Goal: Task Accomplishment & Management: Use online tool/utility

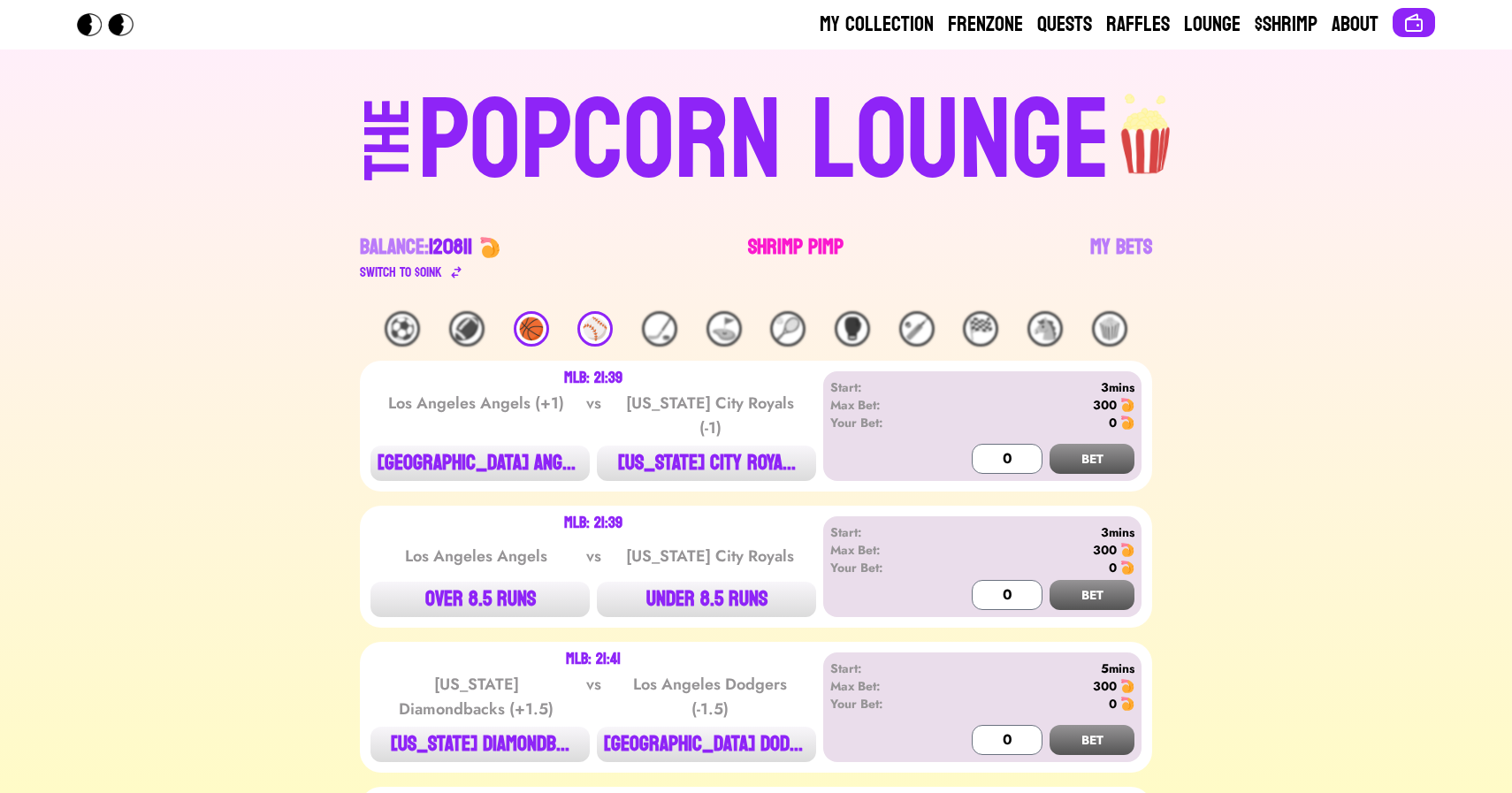
click at [762, 240] on link "Shrimp Pimp" at bounding box center [796, 258] width 96 height 50
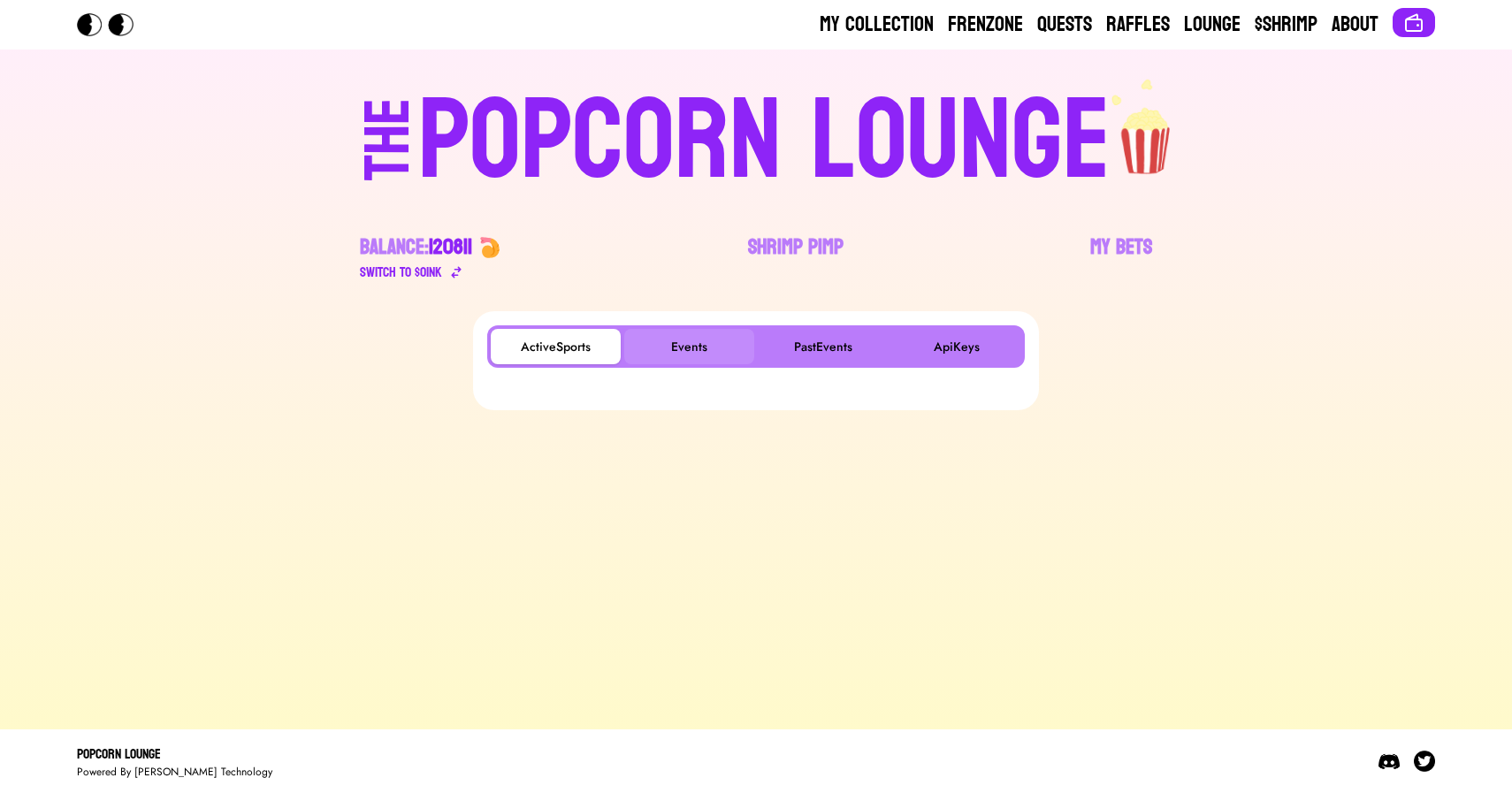
click at [679, 343] on button "Events" at bounding box center [689, 346] width 130 height 36
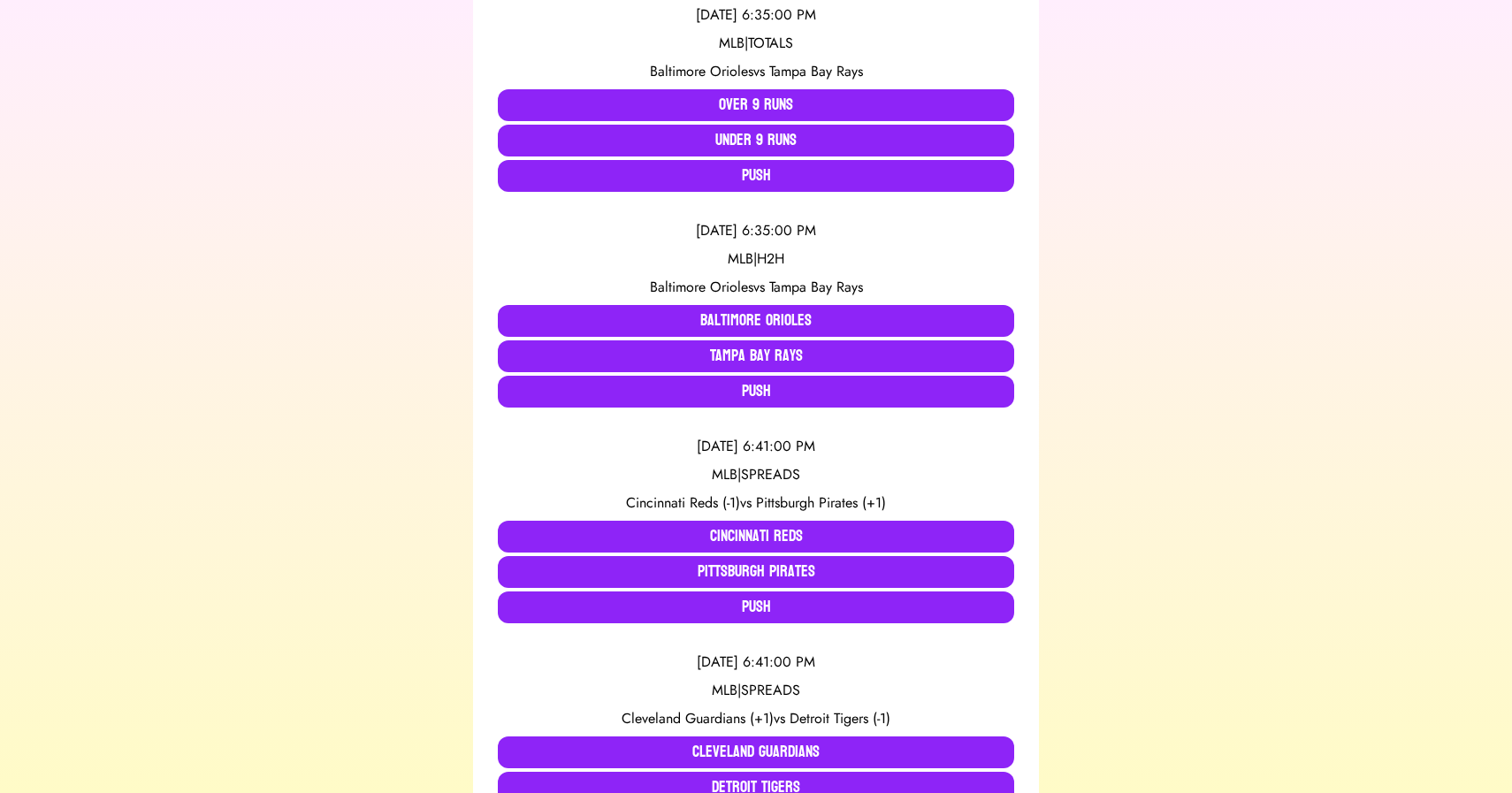
scroll to position [419, 0]
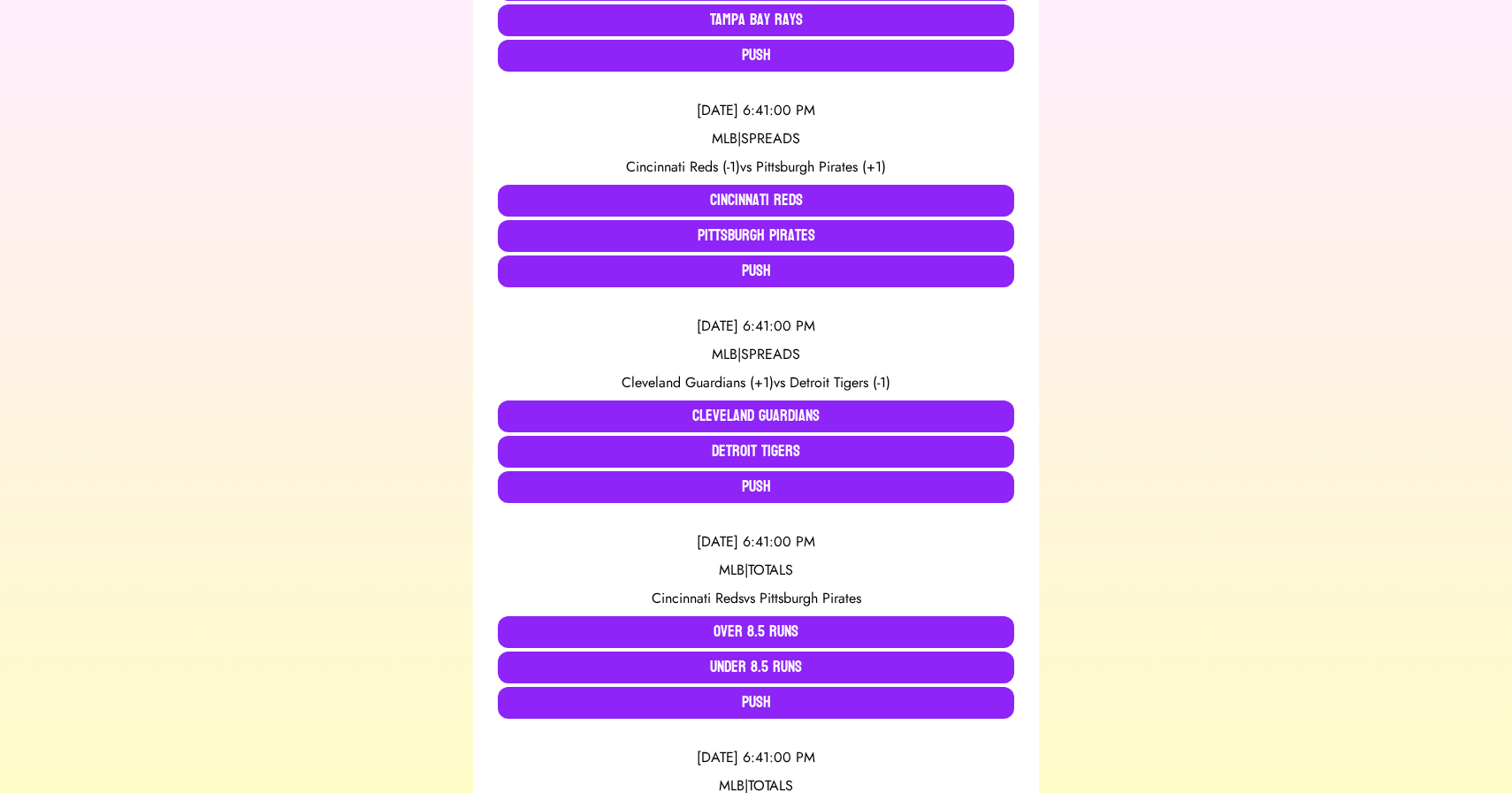
scroll to position [755, 0]
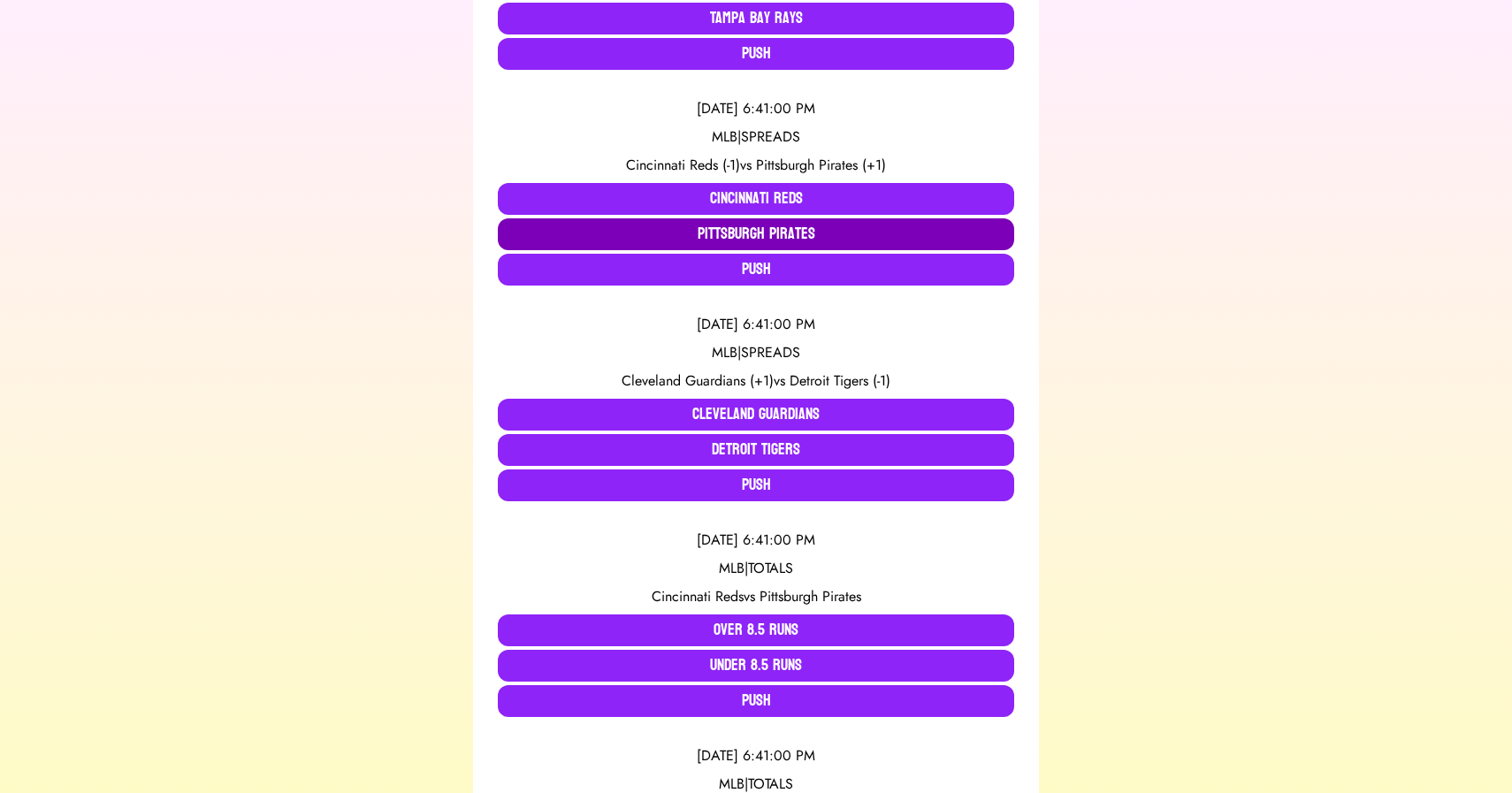
click at [636, 236] on button "Pittsburgh Pirates" at bounding box center [756, 235] width 516 height 32
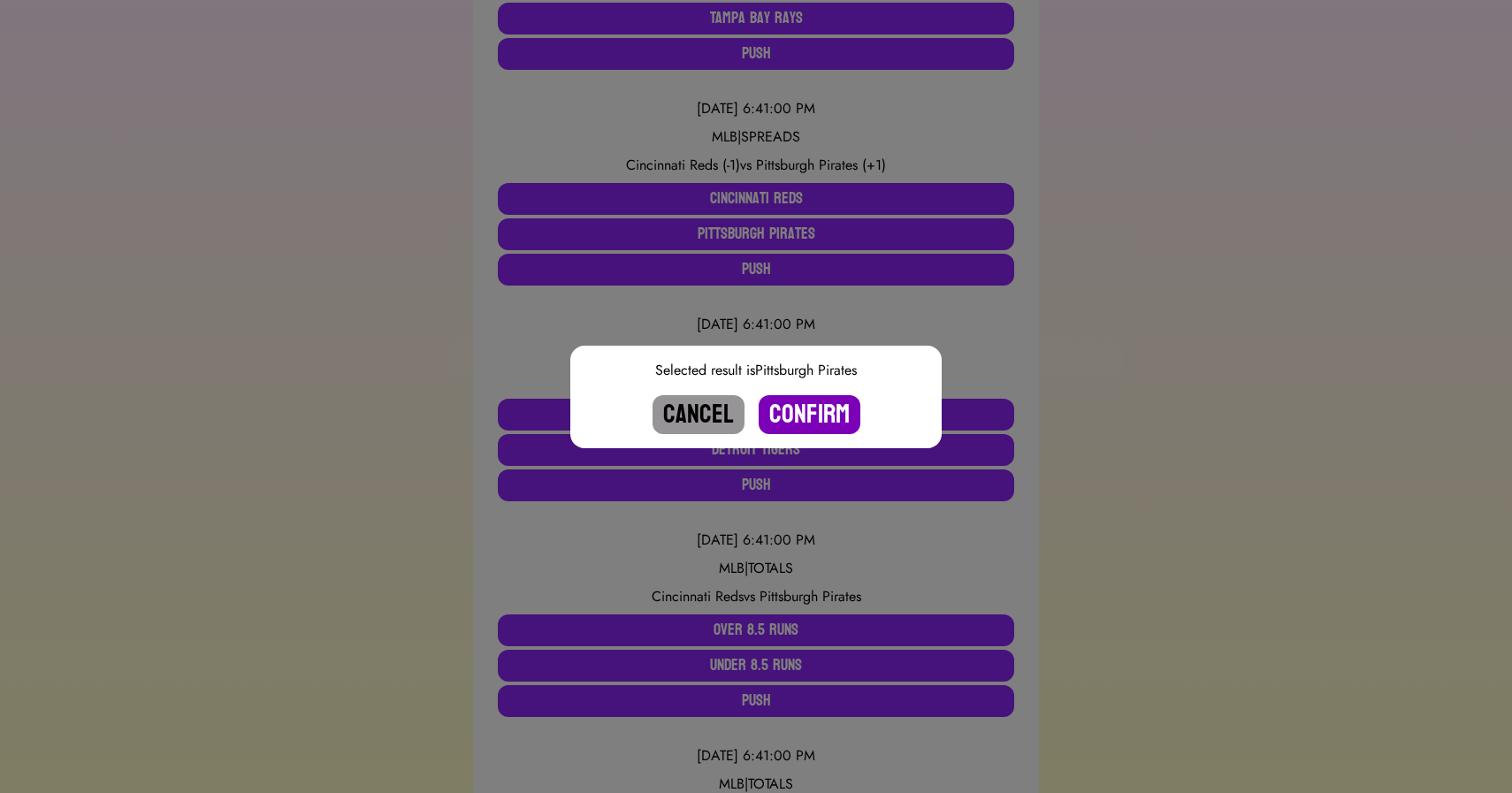
click at [806, 410] on button "Confirm" at bounding box center [809, 414] width 101 height 38
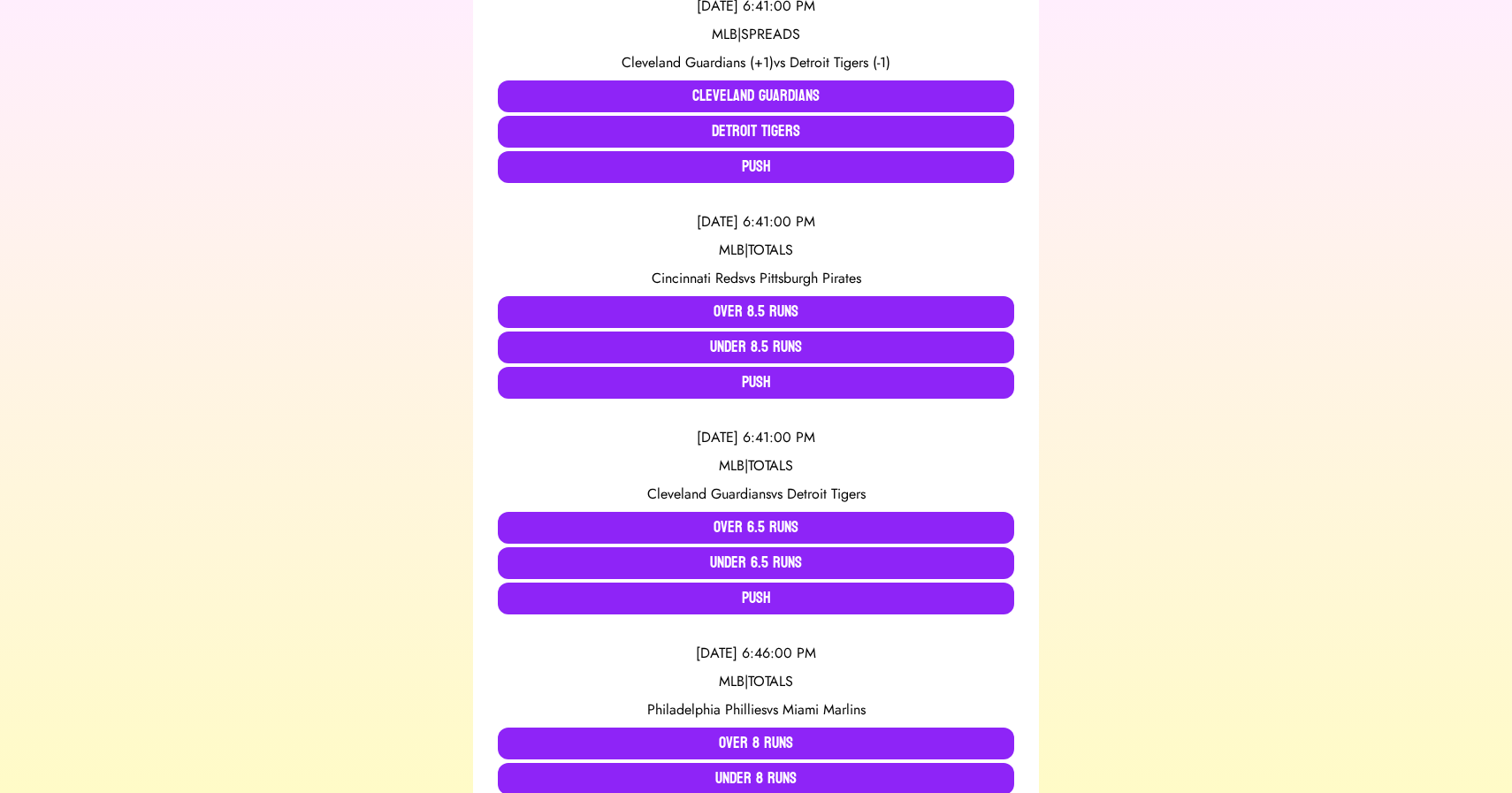
scroll to position [909, 0]
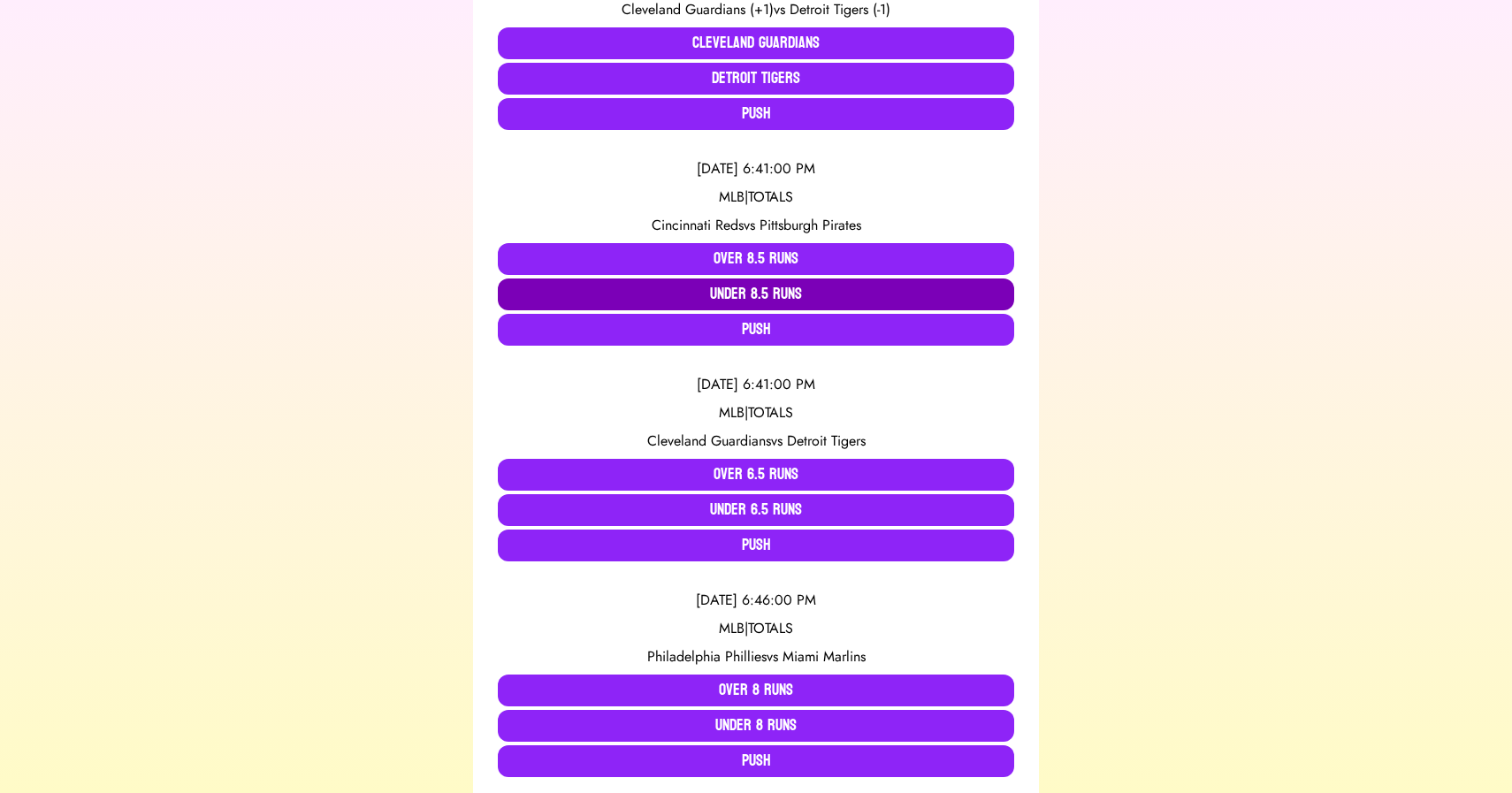
click at [768, 297] on button "Under 8.5 Runs" at bounding box center [756, 295] width 516 height 32
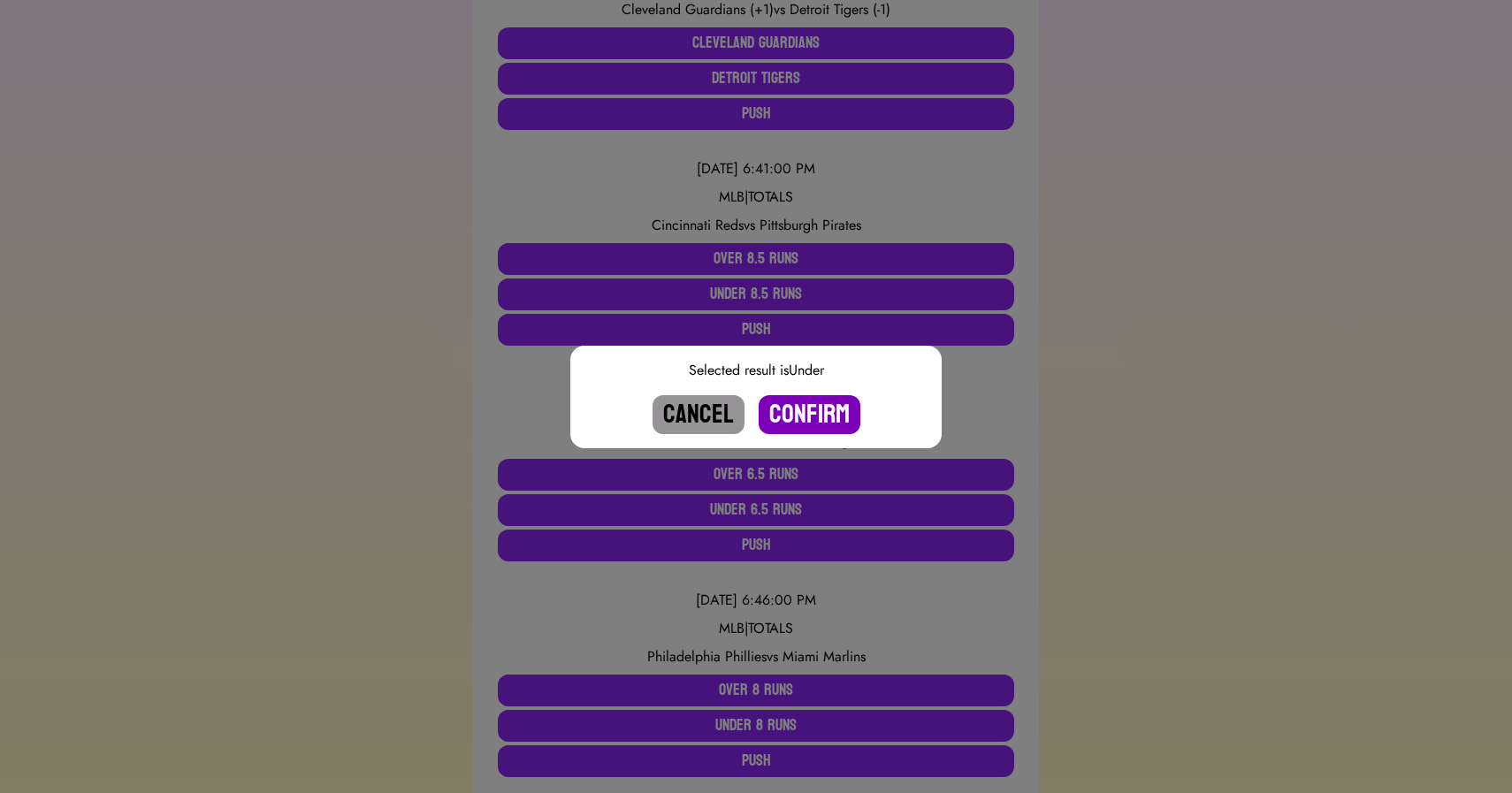
click at [801, 410] on button "Confirm" at bounding box center [809, 414] width 101 height 38
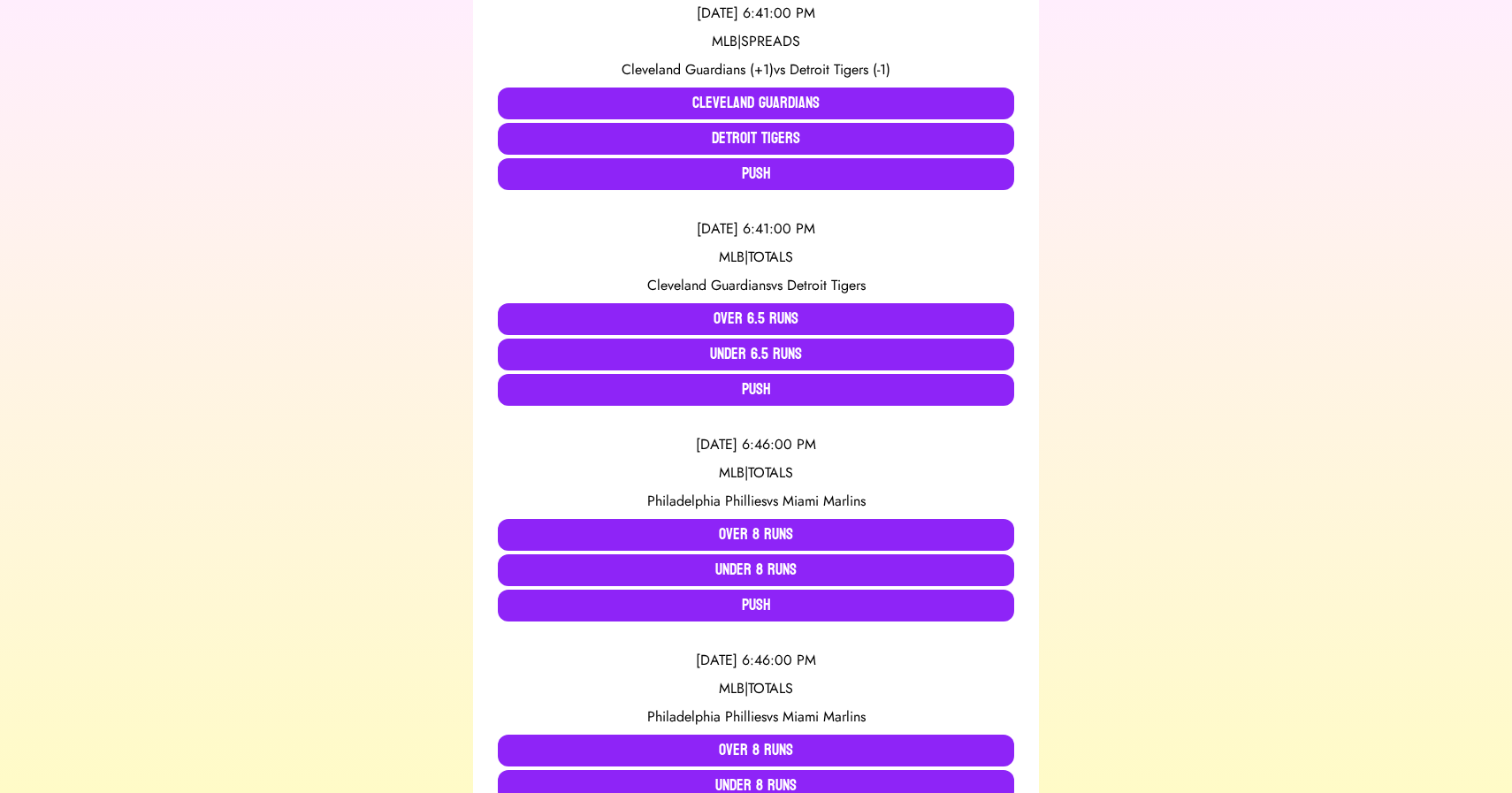
scroll to position [847, 0]
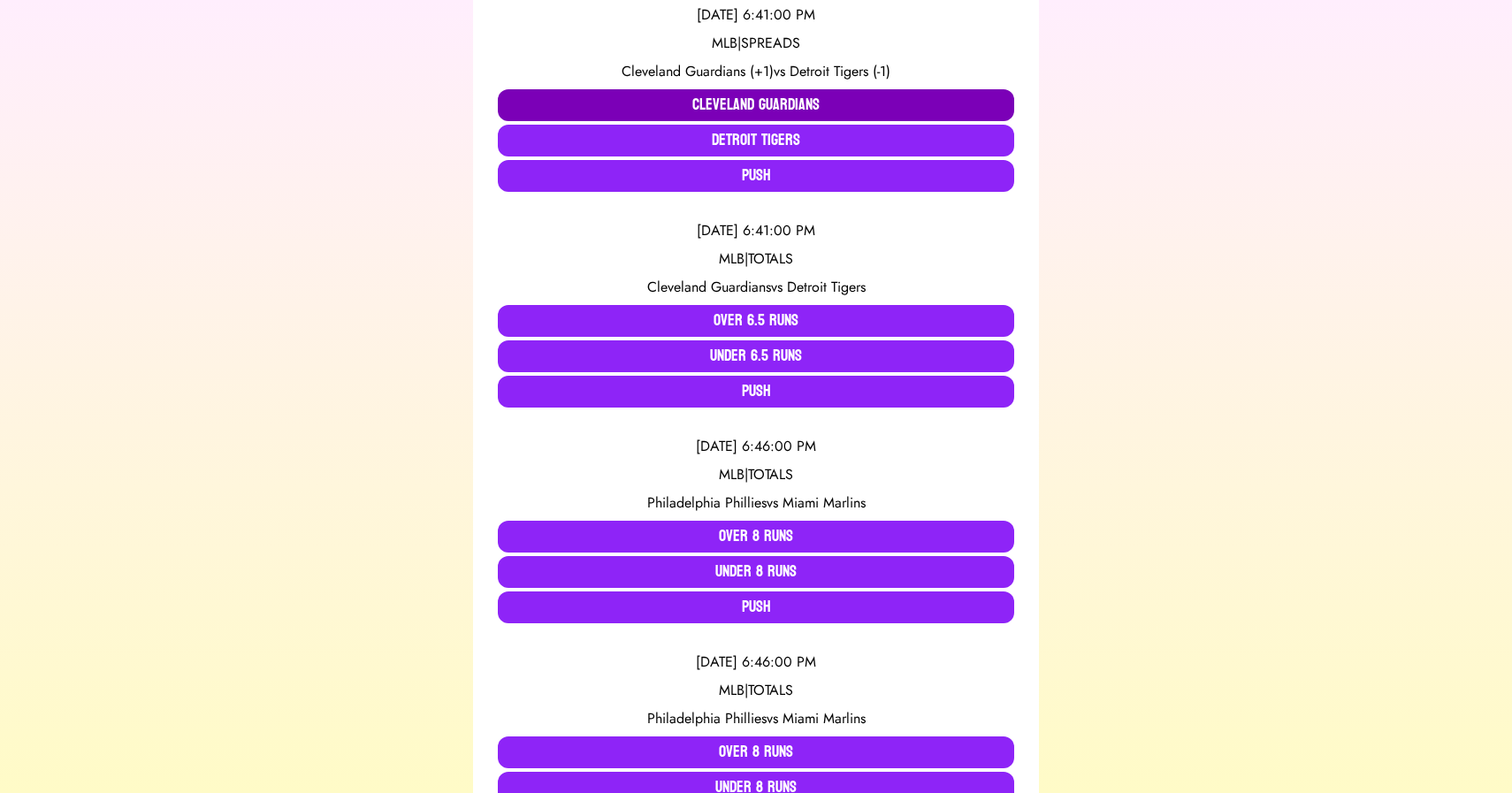
click at [632, 115] on button "Cleveland Guardians" at bounding box center [756, 105] width 516 height 32
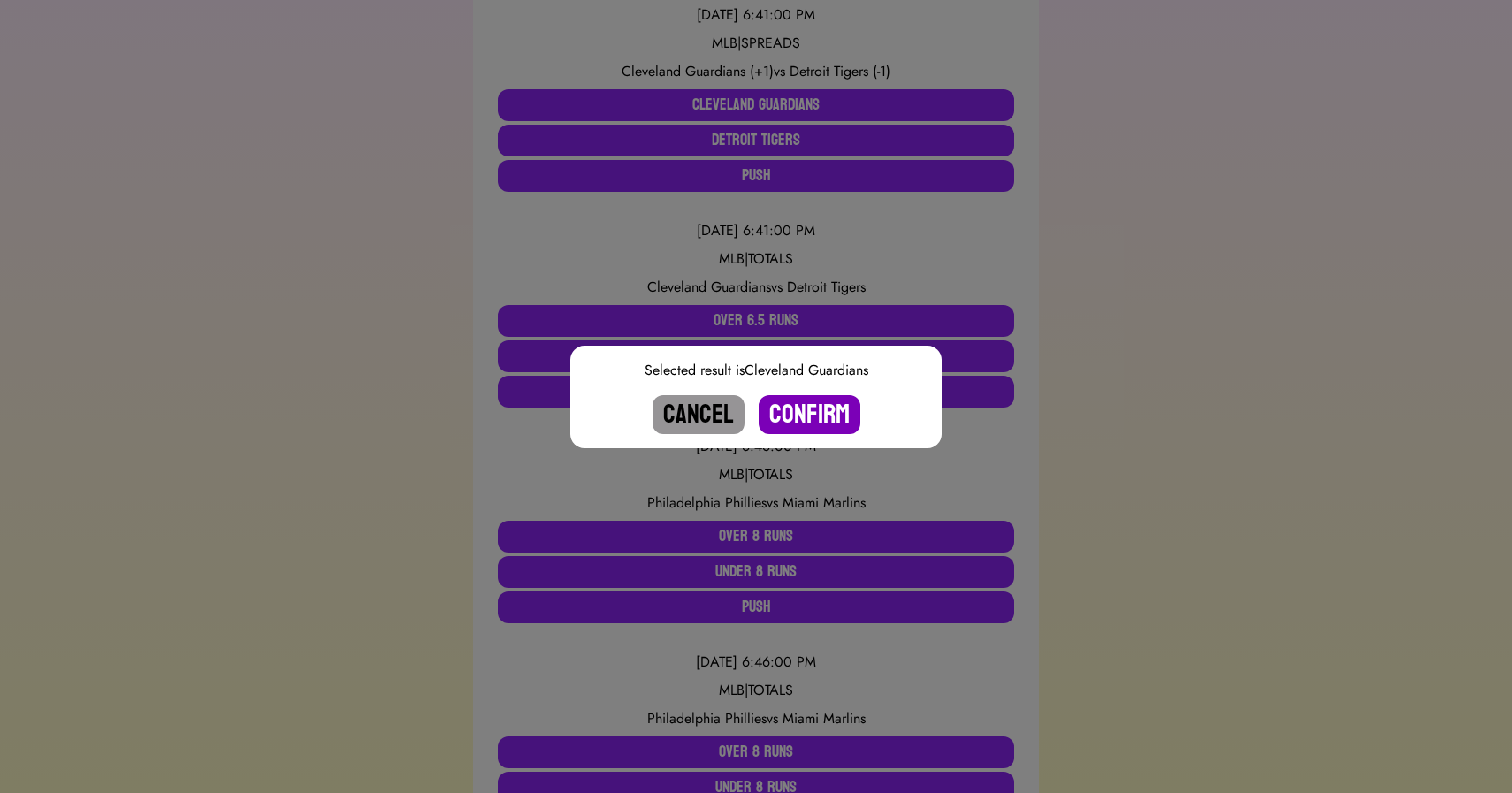
click at [798, 407] on button "Confirm" at bounding box center [809, 414] width 101 height 38
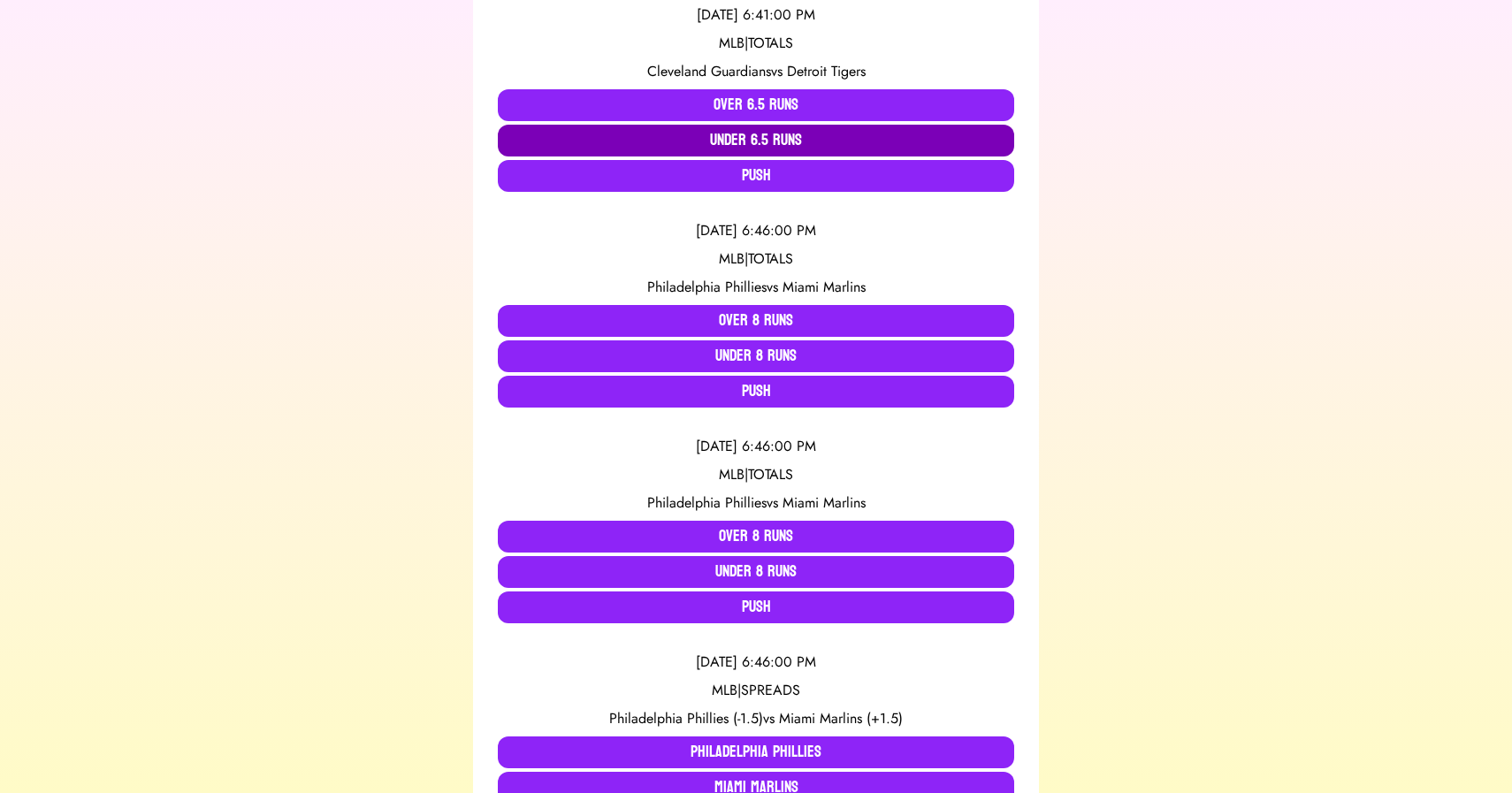
click at [649, 125] on button "Under 6.5 Runs" at bounding box center [756, 141] width 516 height 32
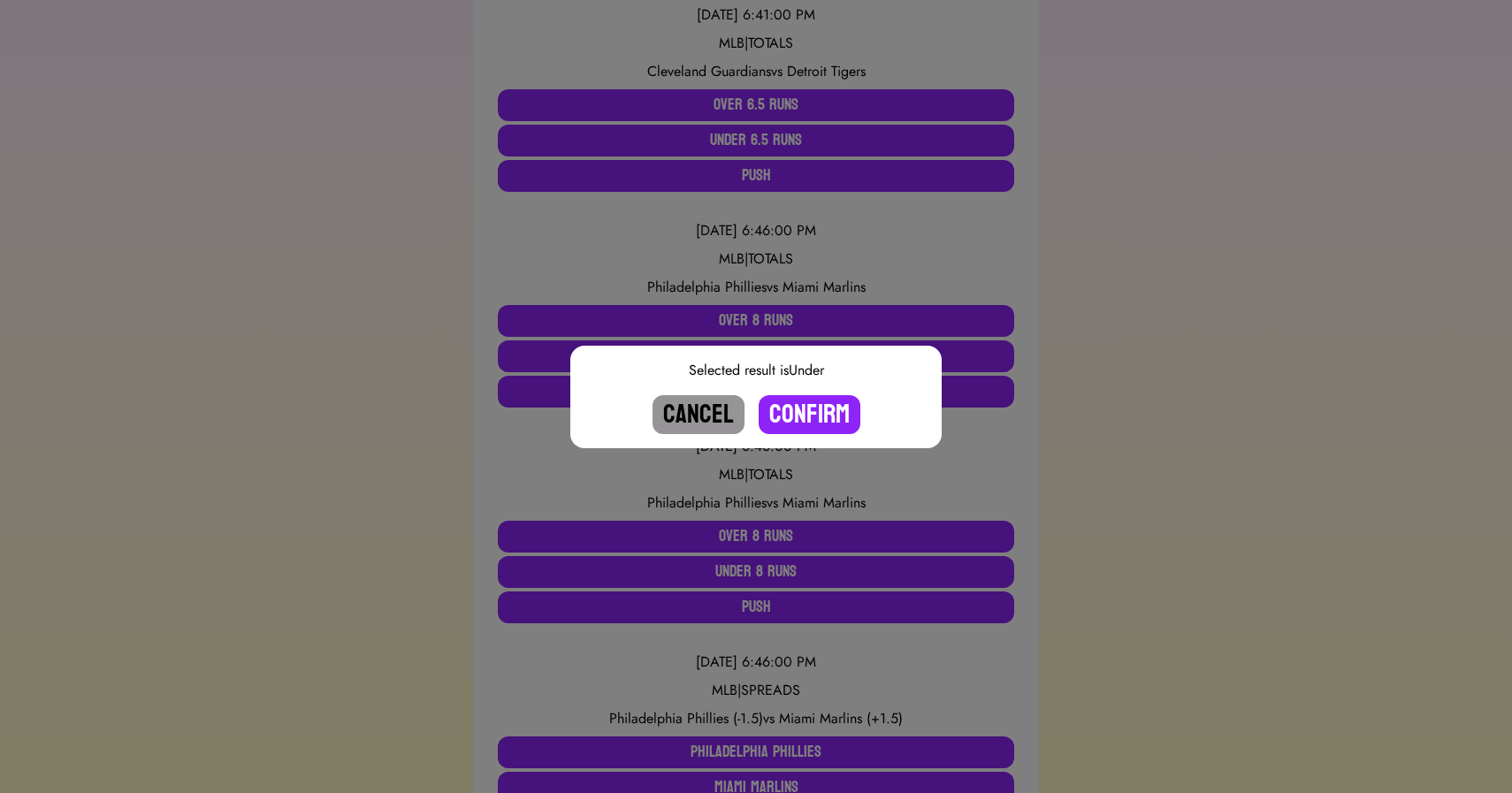
click at [696, 414] on button "Cancel" at bounding box center [698, 414] width 92 height 38
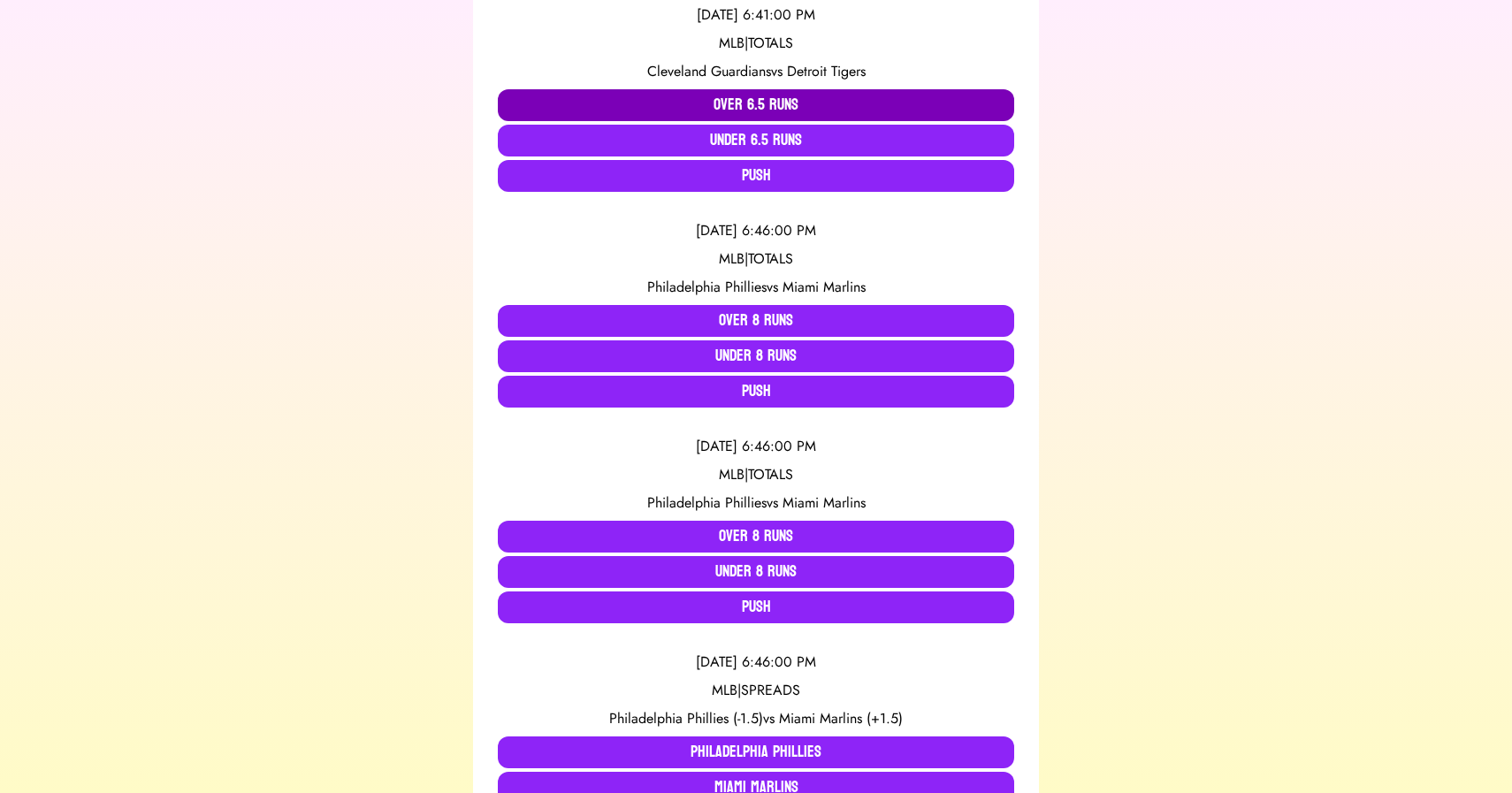
click at [587, 99] on button "Over 6.5 Runs" at bounding box center [756, 105] width 516 height 32
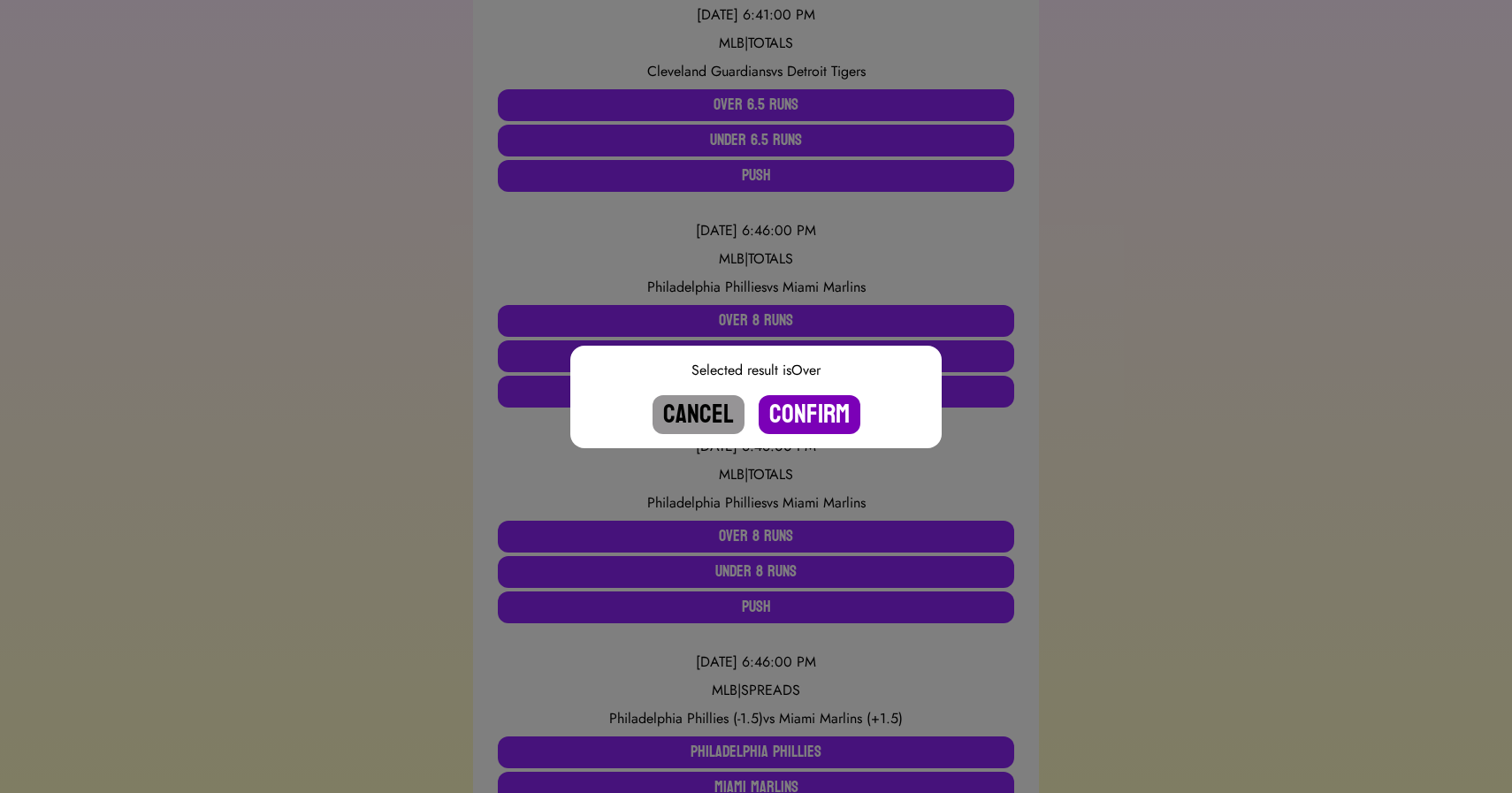
click at [819, 419] on button "Confirm" at bounding box center [809, 414] width 101 height 38
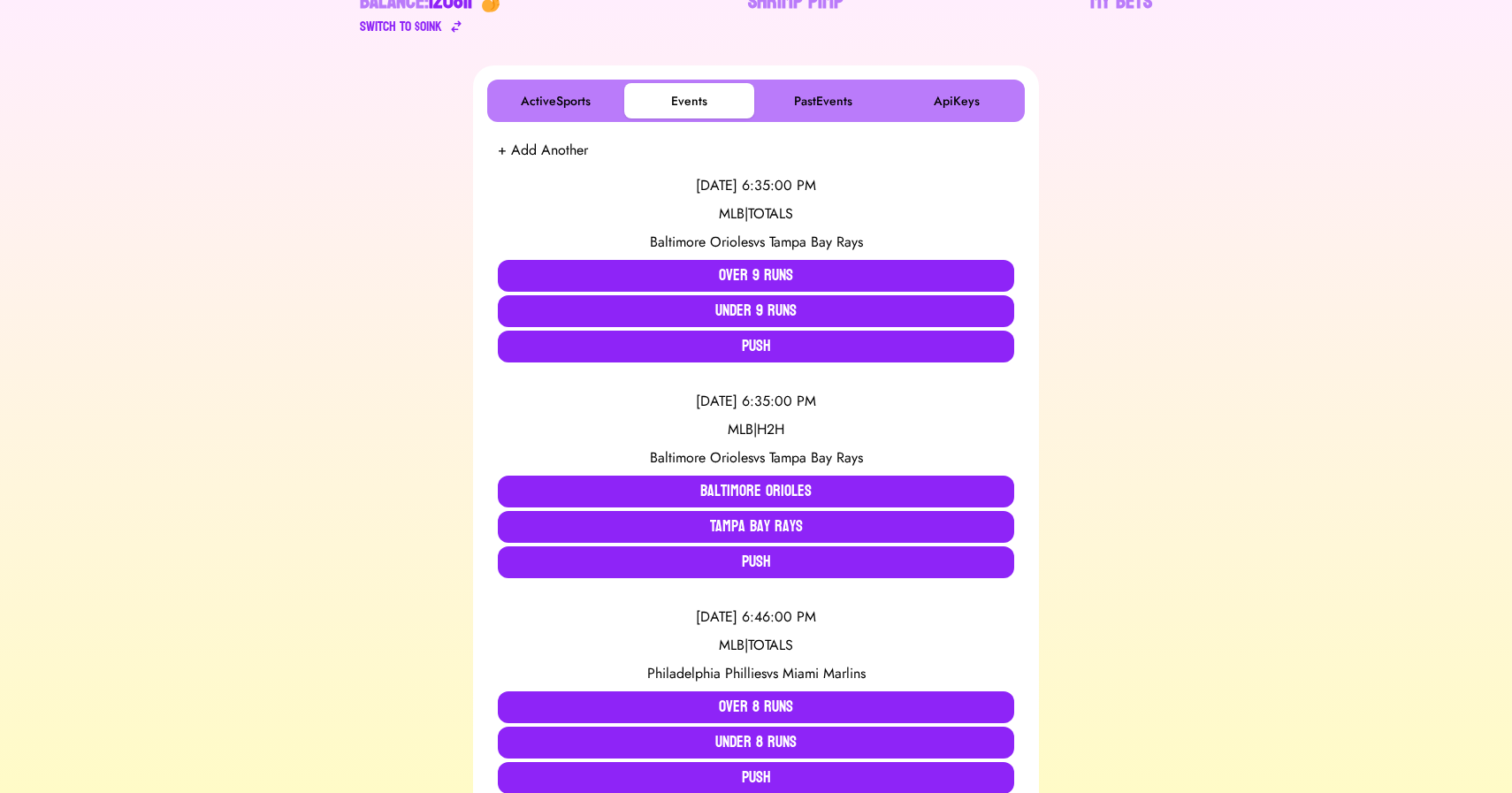
scroll to position [0, 0]
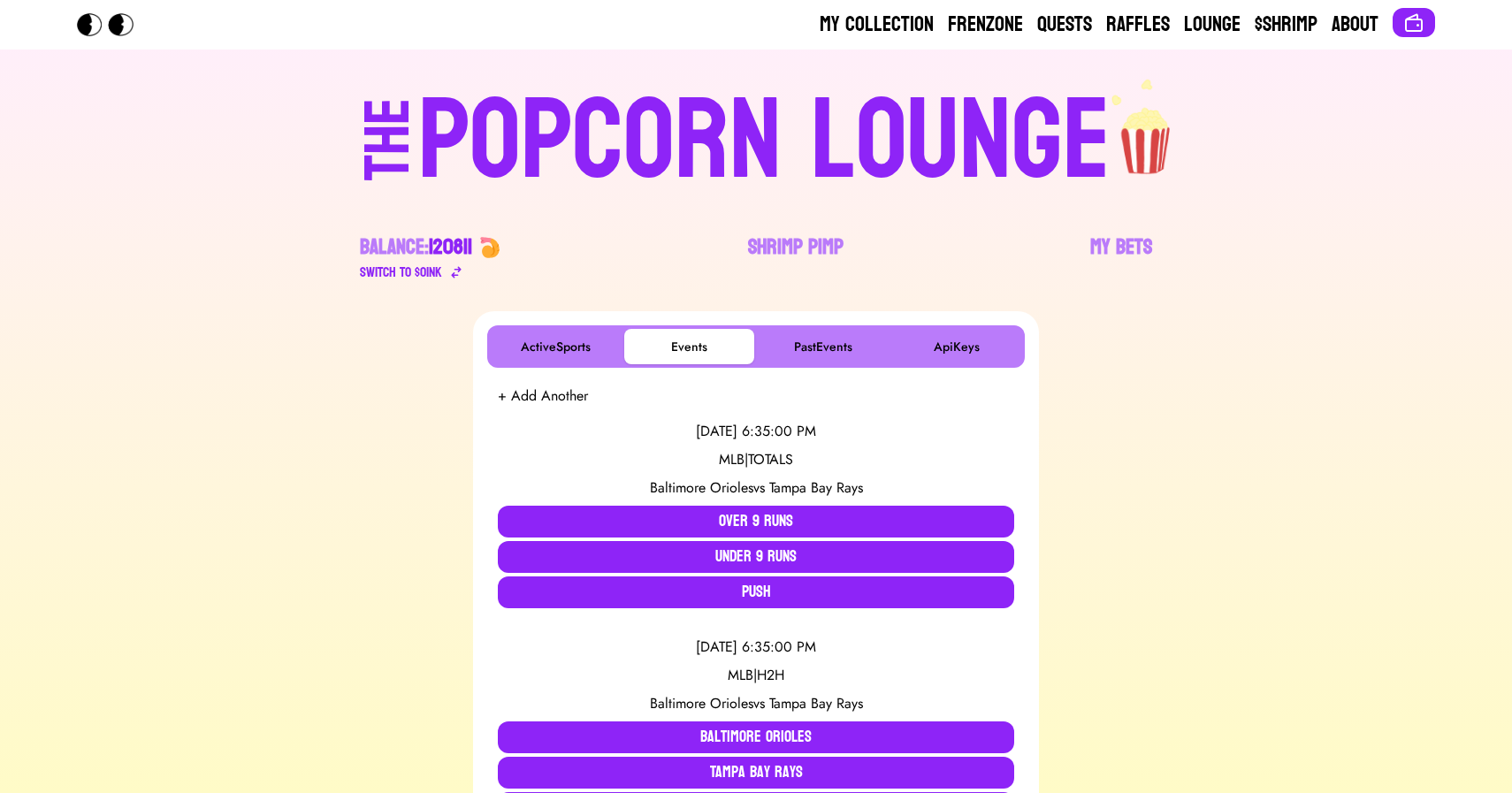
click at [628, 133] on div "POPCORN LOUNGE" at bounding box center [765, 141] width 693 height 114
